Goal: Navigation & Orientation: Find specific page/section

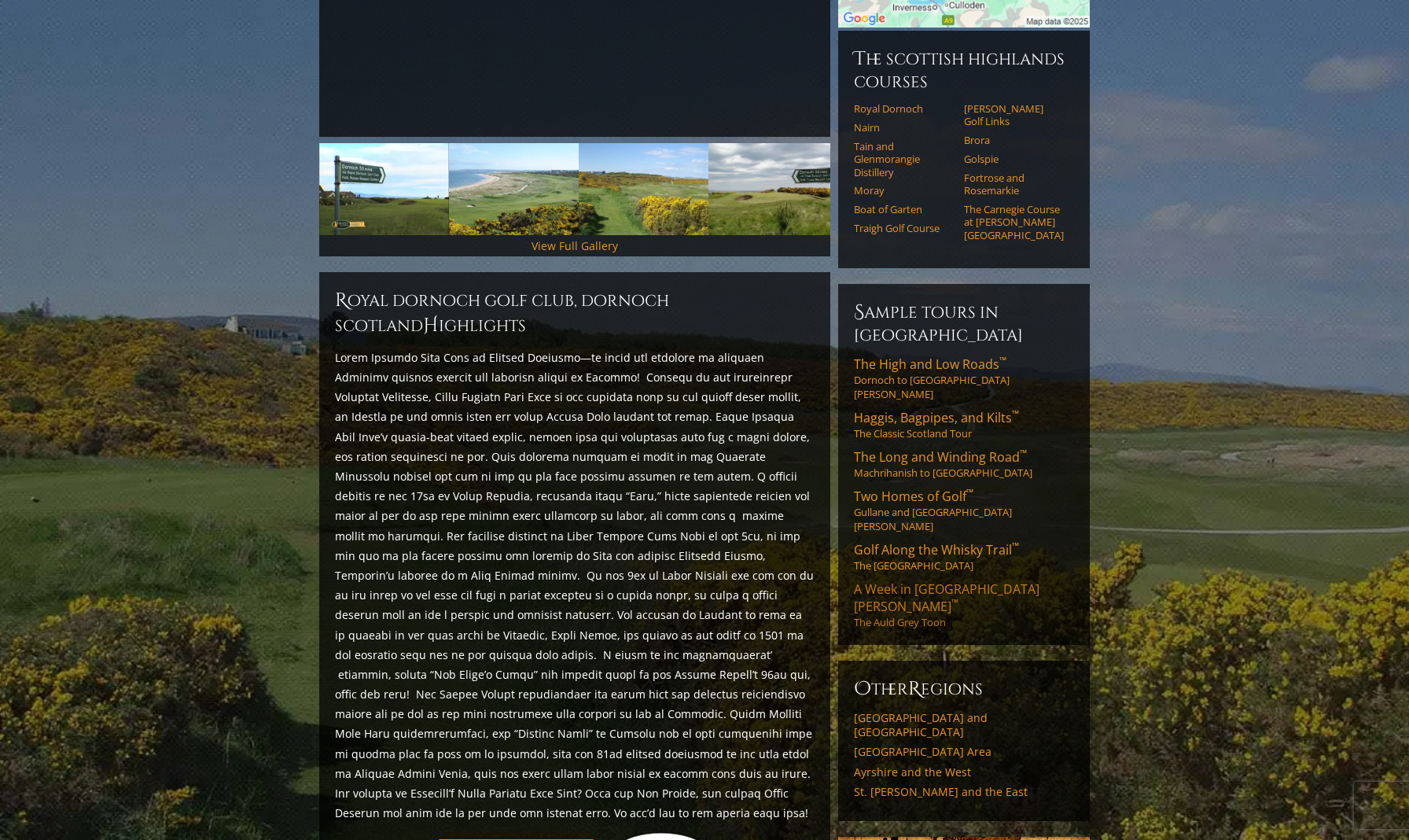
scroll to position [400, 0]
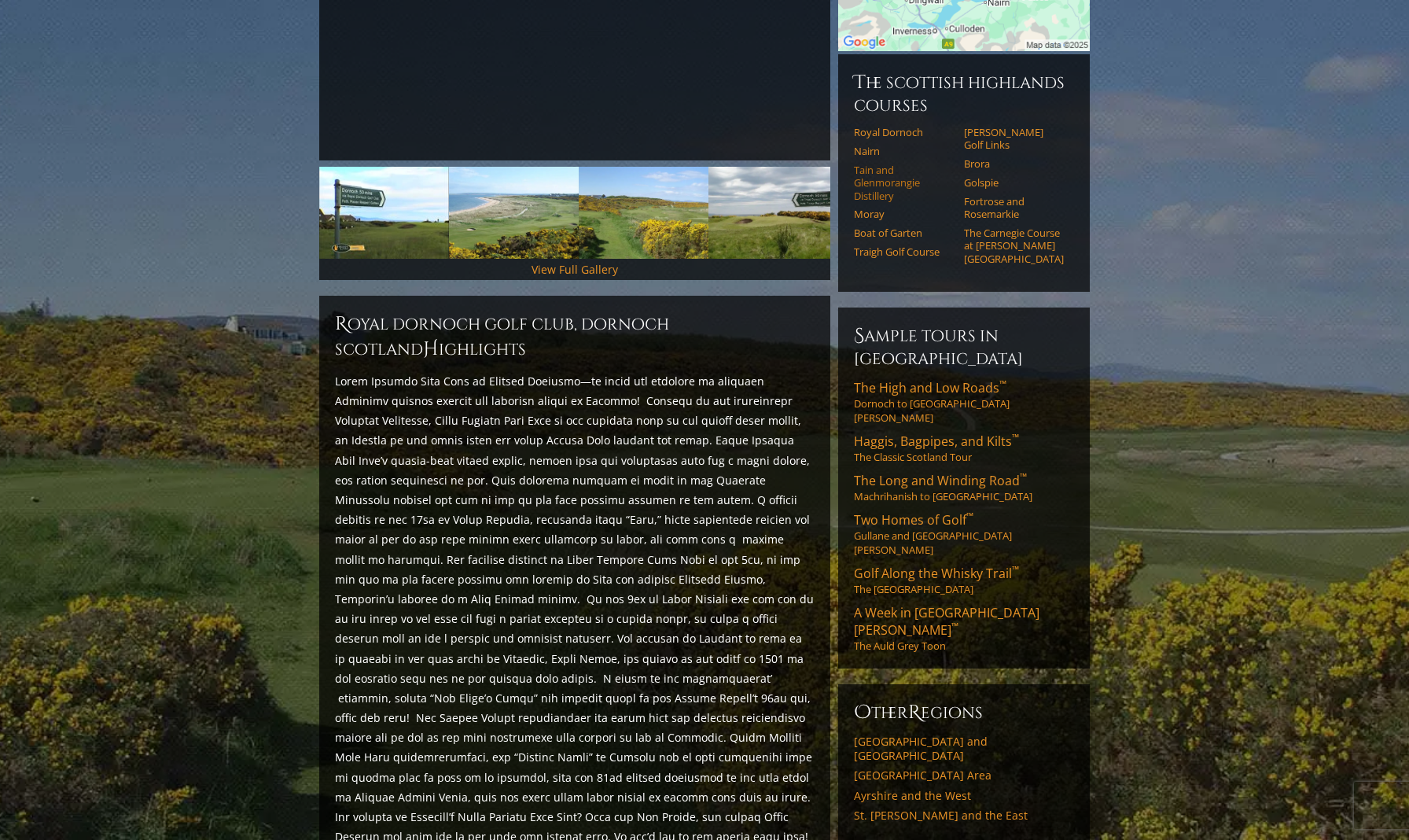
click at [863, 164] on link "Tain and Glenmorangie Distillery" at bounding box center [904, 183] width 100 height 38
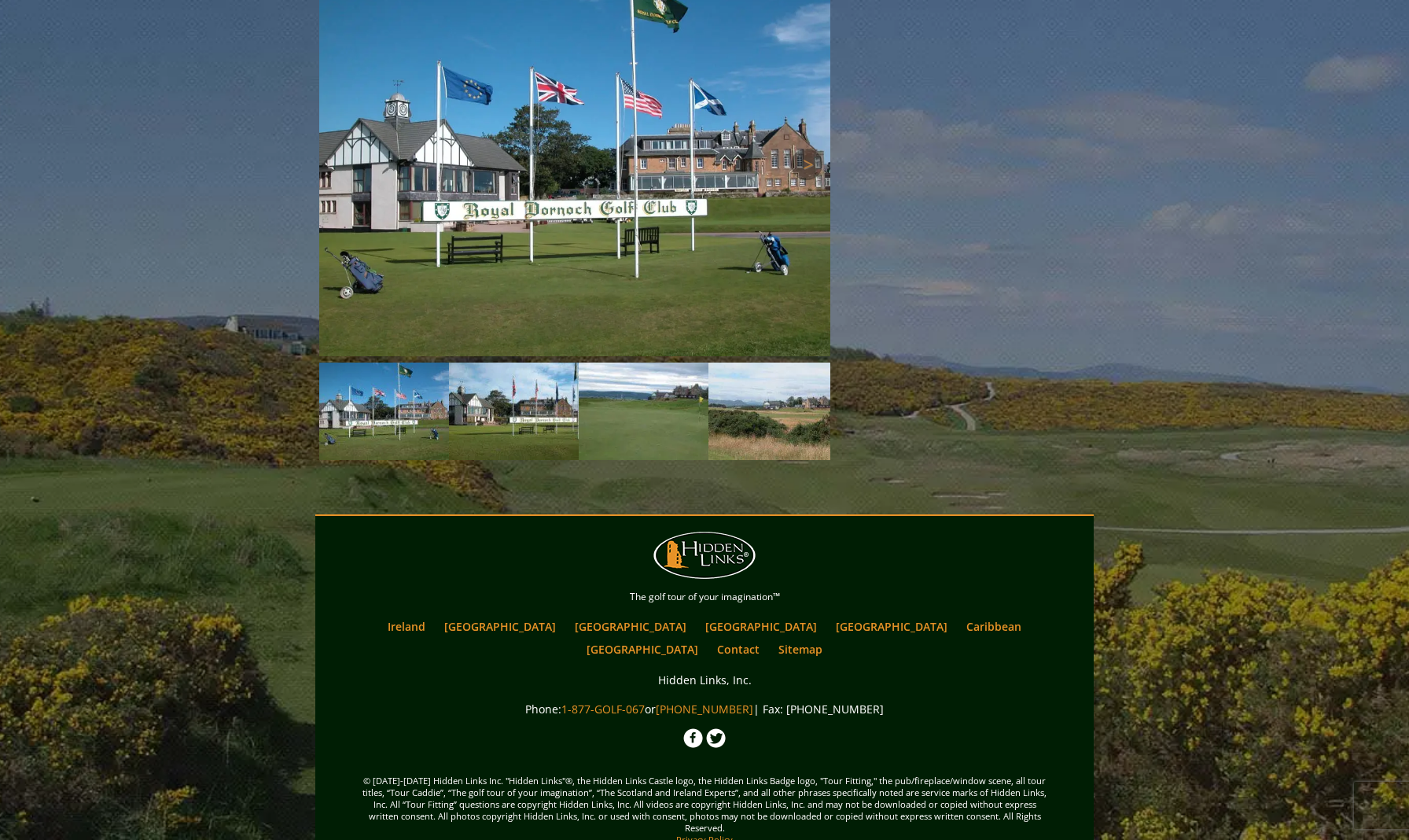
scroll to position [1401, 0]
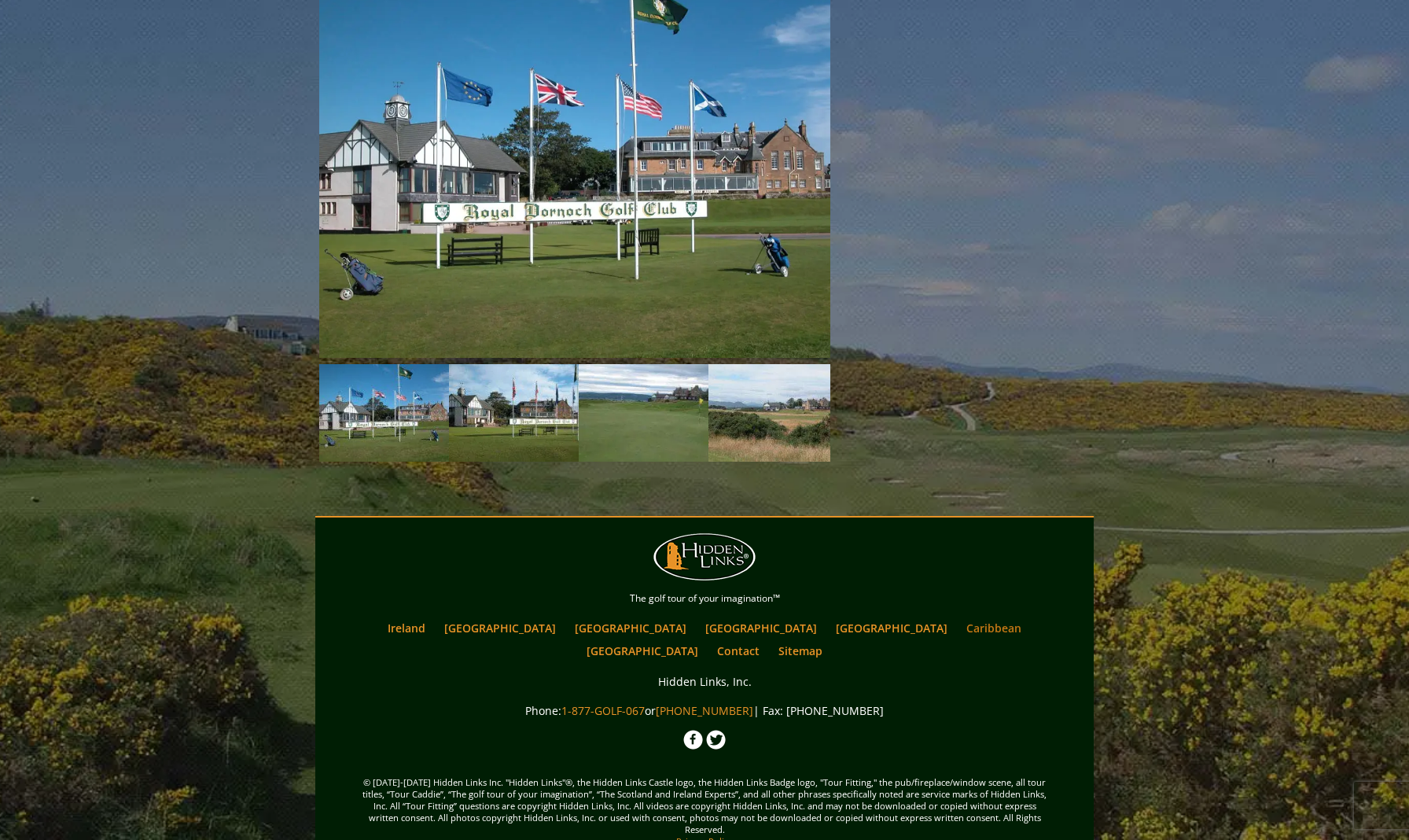
click at [958, 617] on link "Caribbean" at bounding box center [994, 627] width 71 height 23
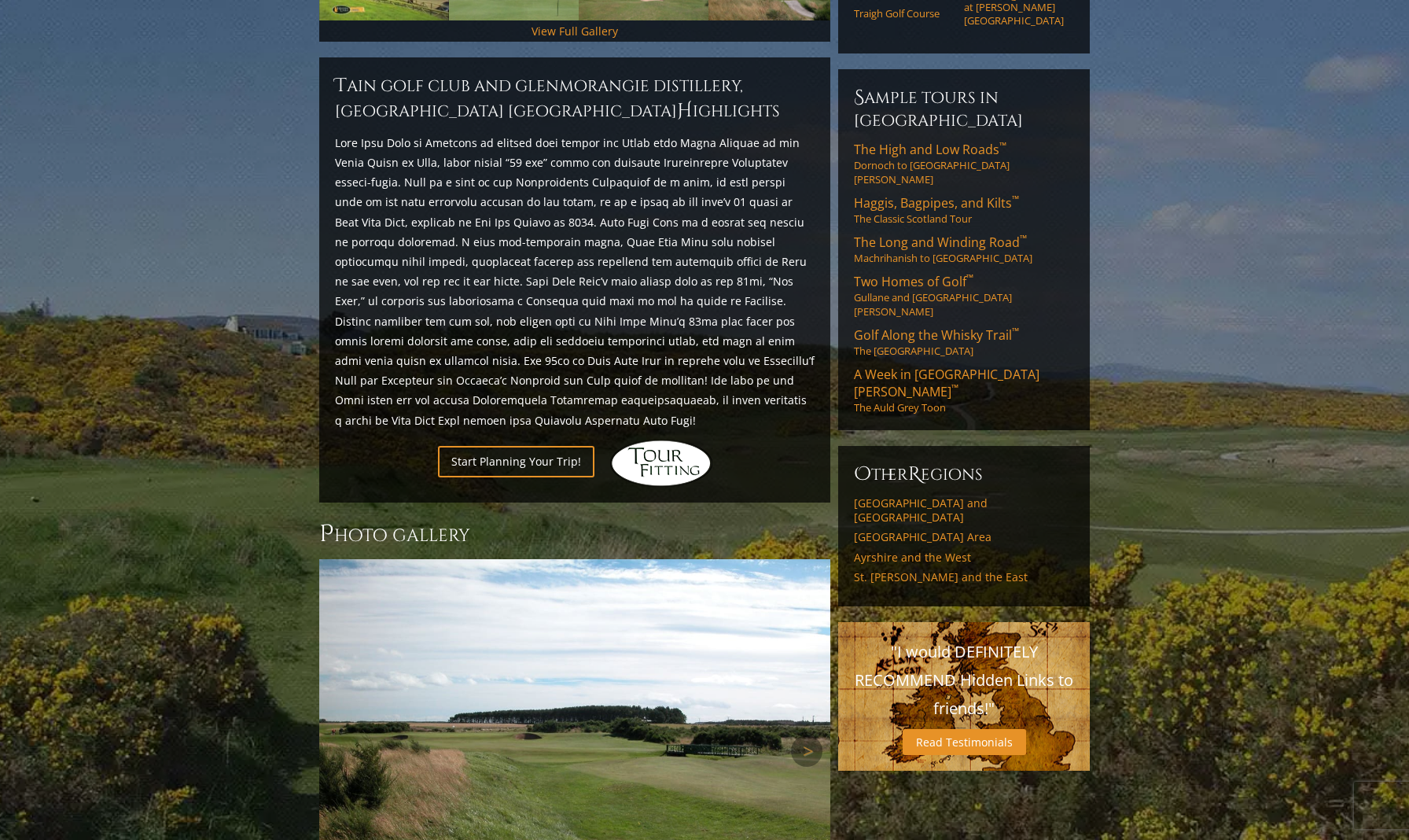
scroll to position [203, 0]
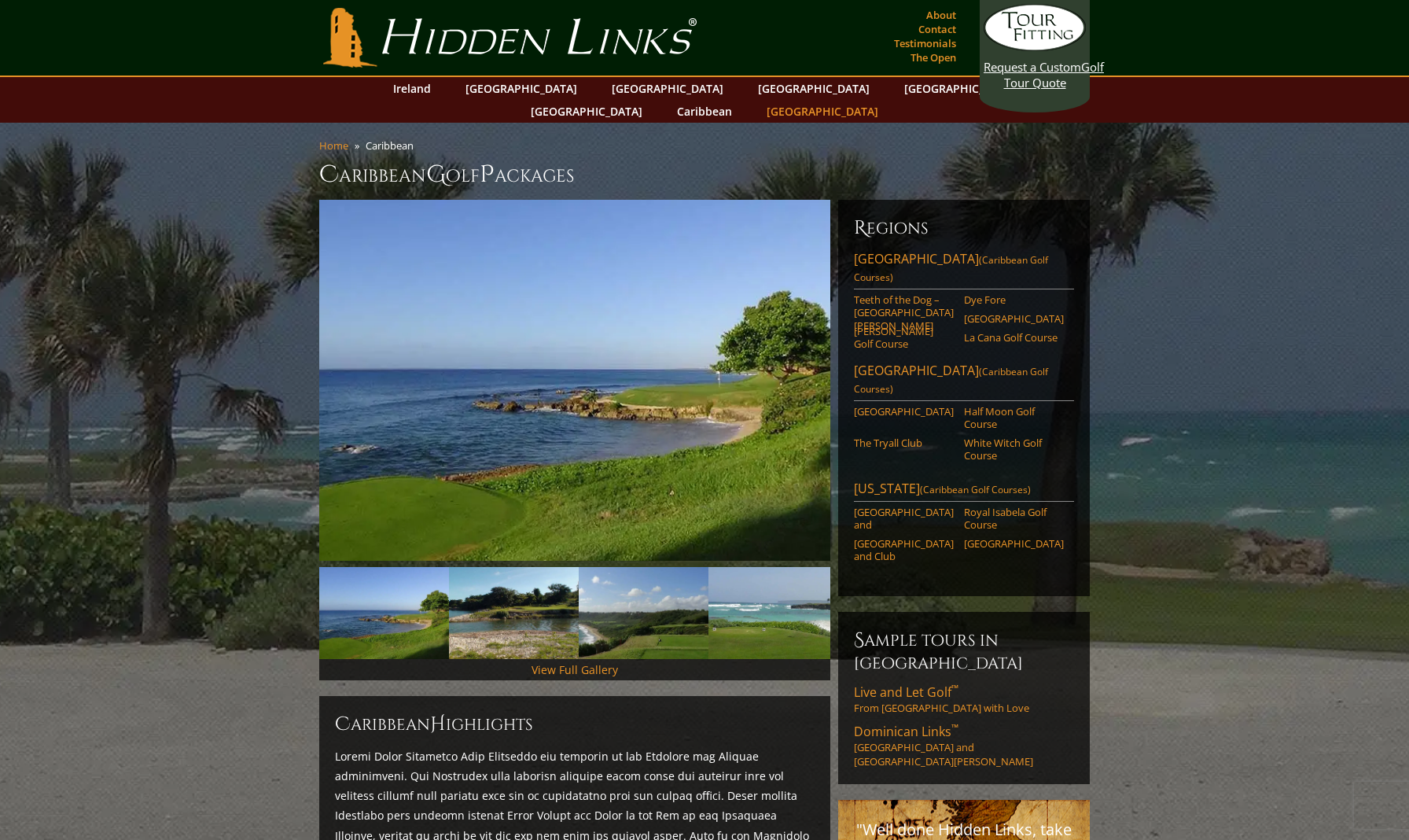
click at [887, 100] on link "[GEOGRAPHIC_DATA]" at bounding box center [823, 111] width 127 height 23
